Goal: Task Accomplishment & Management: Manage account settings

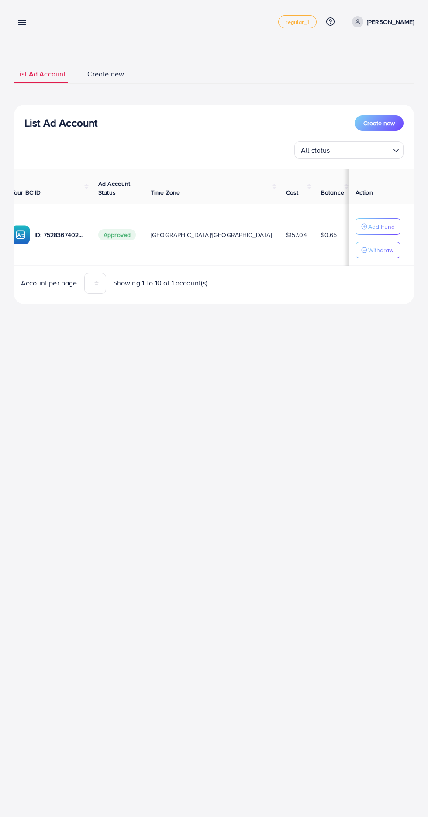
scroll to position [0, 126]
